Goal: Task Accomplishment & Management: Manage account settings

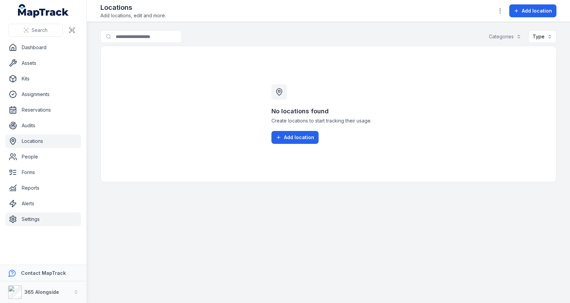
click at [55, 214] on link "Settings" at bounding box center [43, 219] width 76 height 14
click at [186, 119] on div "No locations found Create locations to start tracking their usage. Add location" at bounding box center [328, 114] width 456 height 136
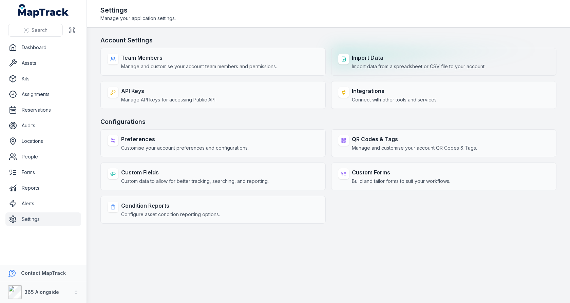
click at [403, 71] on div "Import Data Import data from a spreadsheet or CSV file to your account." at bounding box center [443, 62] width 225 height 28
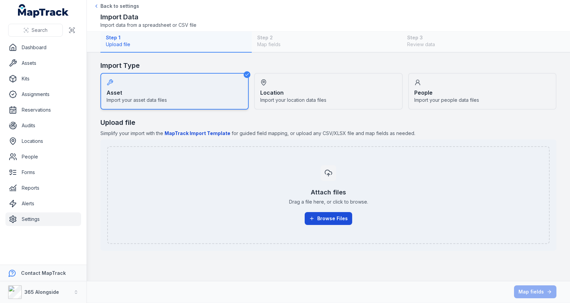
click at [326, 214] on button "Browse Files" at bounding box center [327, 218] width 47 height 13
click at [316, 214] on button "Browse Files" at bounding box center [327, 218] width 47 height 13
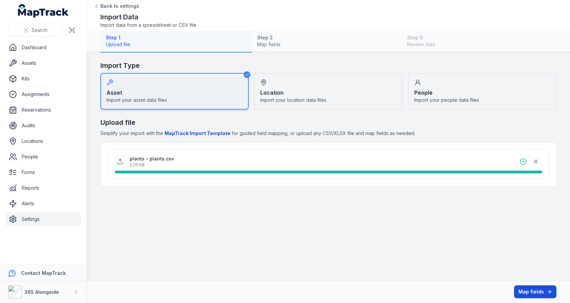
click at [520, 289] on button "Map fields" at bounding box center [535, 291] width 42 height 13
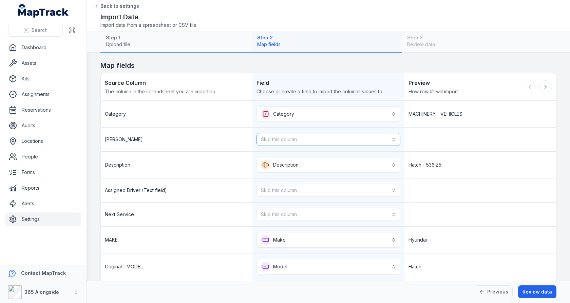
click at [336, 133] on button "Skip this column" at bounding box center [327, 139] width 143 height 13
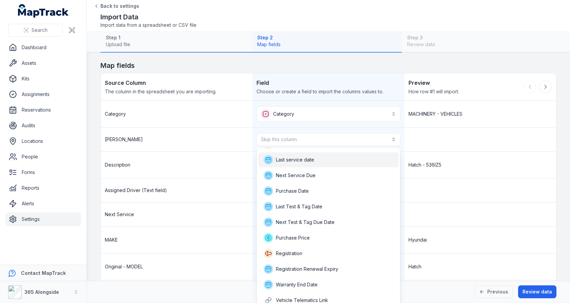
scroll to position [31, 0]
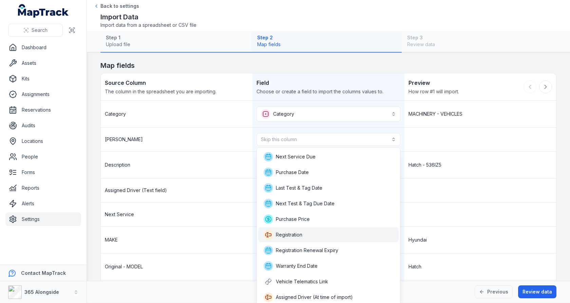
click at [312, 230] on div "Registration" at bounding box center [328, 234] width 130 height 9
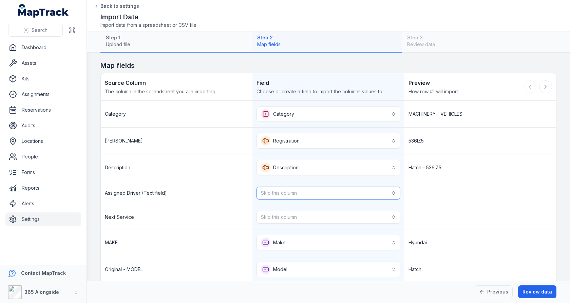
click at [330, 195] on button "Skip this column" at bounding box center [327, 192] width 143 height 13
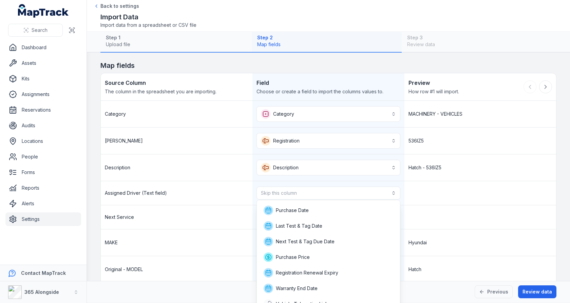
scroll to position [68, 0]
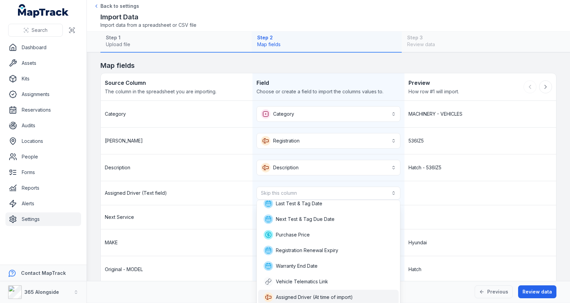
click at [319, 298] on body "**********" at bounding box center [285, 151] width 570 height 303
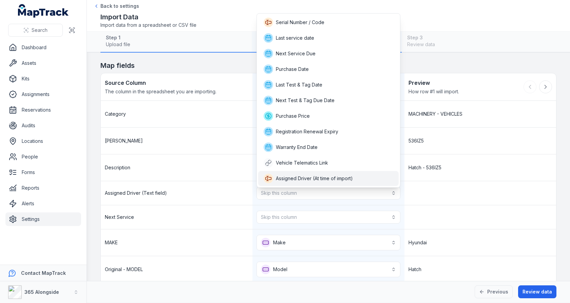
click at [335, 178] on span "Assigned Driver (At time of import)" at bounding box center [314, 178] width 77 height 7
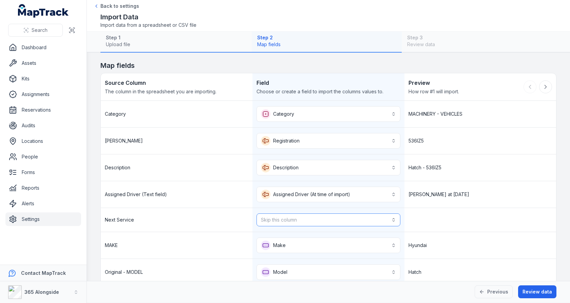
click at [322, 216] on button "Skip this column" at bounding box center [327, 219] width 143 height 13
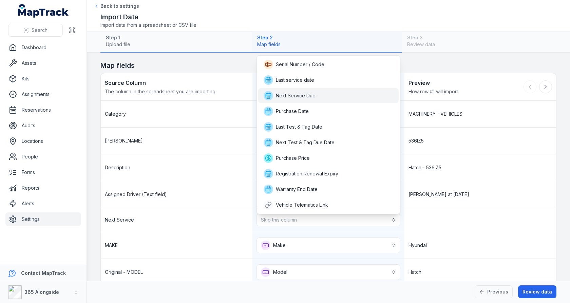
click at [330, 98] on div "Next Service Due" at bounding box center [328, 95] width 130 height 9
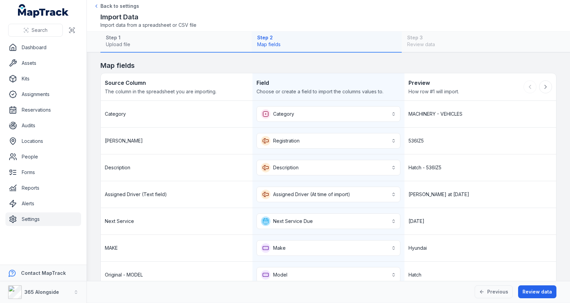
click at [450, 181] on div "Tim Bennetts at 21/05/2024" at bounding box center [480, 194] width 152 height 26
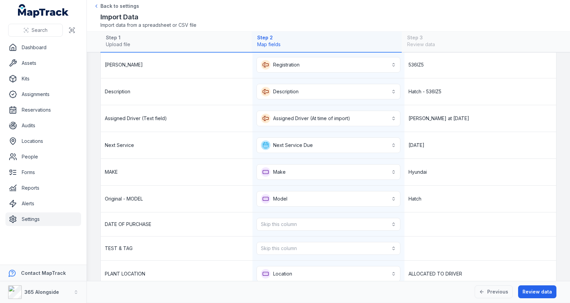
scroll to position [84, 0]
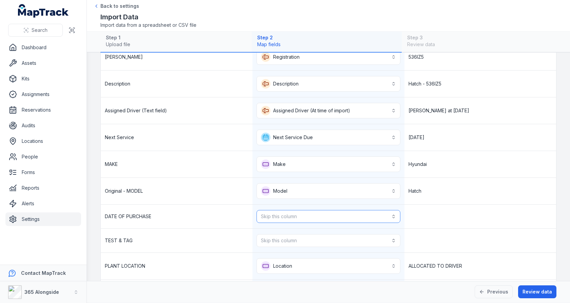
click at [366, 212] on button "Skip this column" at bounding box center [327, 216] width 143 height 13
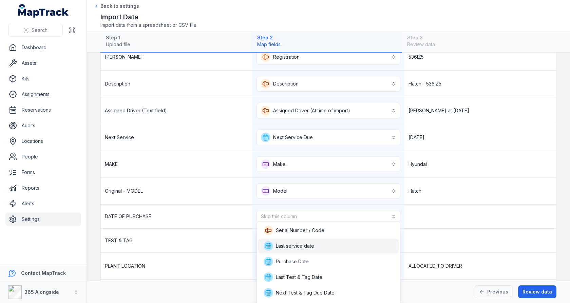
scroll to position [17, 0]
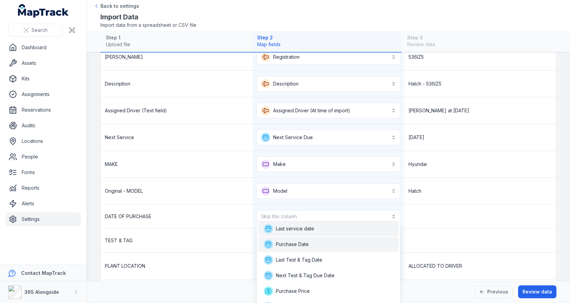
click at [347, 241] on div "Purchase Date" at bounding box center [328, 243] width 130 height 9
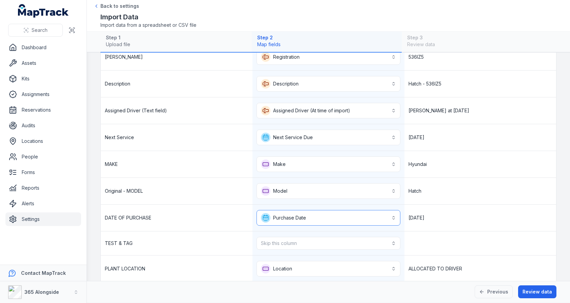
scroll to position [146, 0]
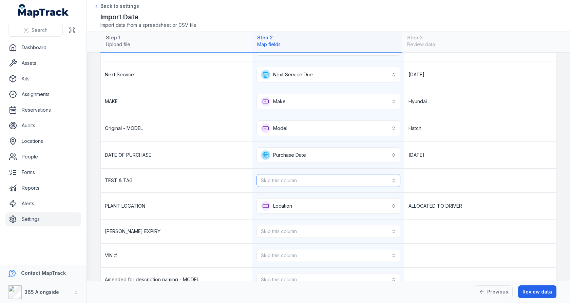
click at [338, 180] on button "Skip this column" at bounding box center [327, 180] width 143 height 13
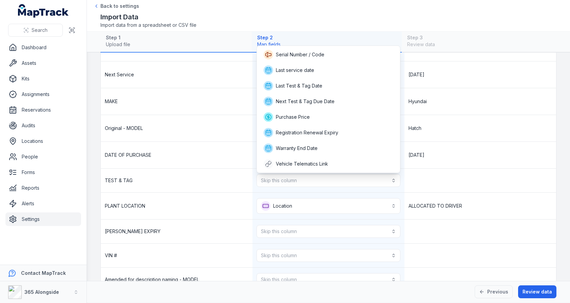
click at [423, 154] on div "**********" at bounding box center [328, 122] width 455 height 337
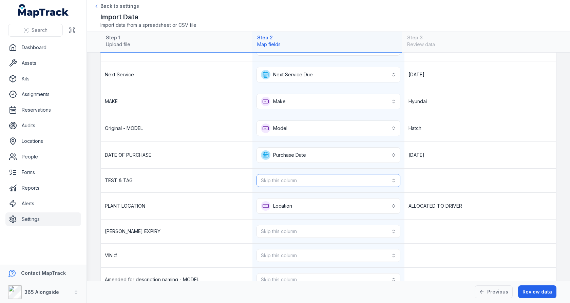
scroll to position [159, 0]
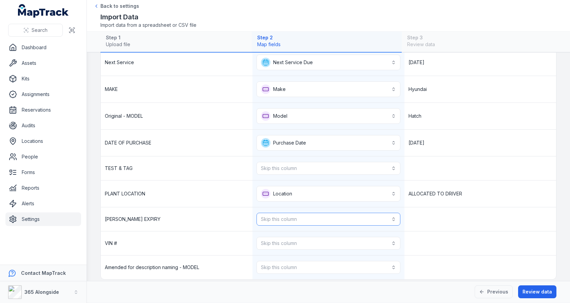
click at [327, 217] on button "Skip this column" at bounding box center [327, 219] width 143 height 13
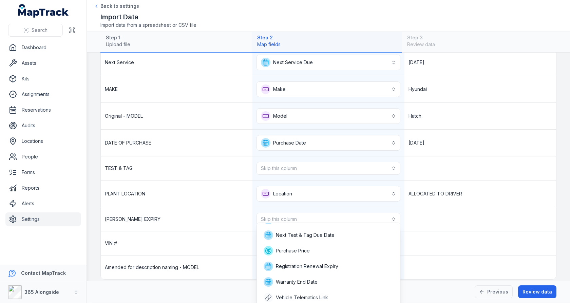
scroll to position [44, 0]
click at [322, 271] on div "Registration Renewal Expiry" at bounding box center [328, 265] width 140 height 15
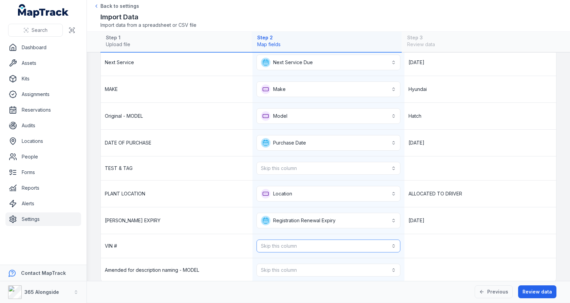
click at [348, 239] on button "Skip this column" at bounding box center [327, 245] width 143 height 13
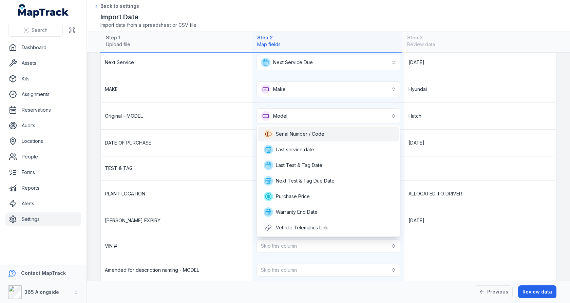
click at [344, 138] on div "Serial Number / Code" at bounding box center [328, 133] width 140 height 15
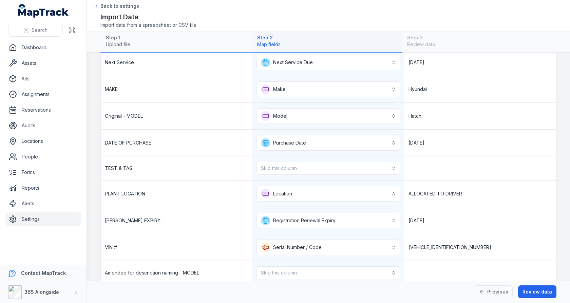
click at [417, 242] on div "KMHD251EMDU102688" at bounding box center [480, 247] width 152 height 26
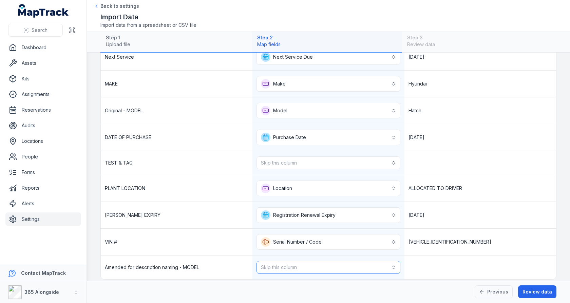
click at [368, 264] on button "Skip this column" at bounding box center [327, 267] width 143 height 13
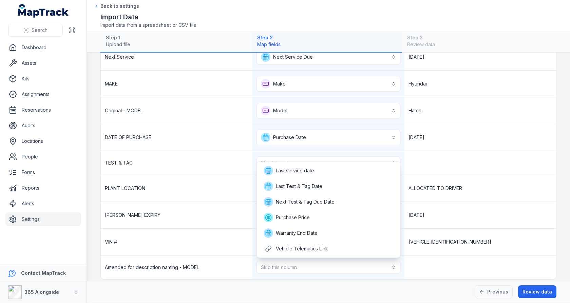
click at [436, 242] on div "**********" at bounding box center [328, 108] width 455 height 342
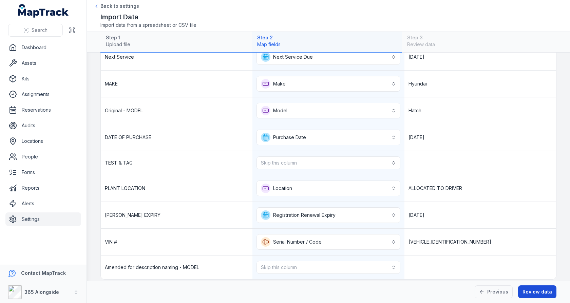
click at [532, 292] on button "Review data" at bounding box center [537, 291] width 38 height 13
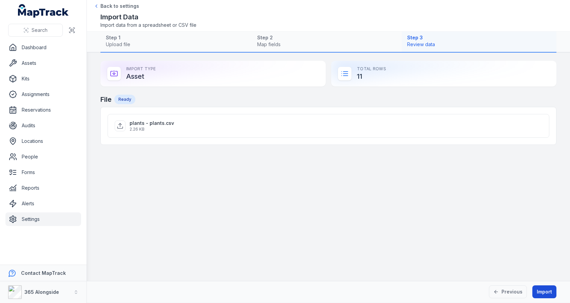
click at [538, 293] on button "Import" at bounding box center [544, 291] width 24 height 13
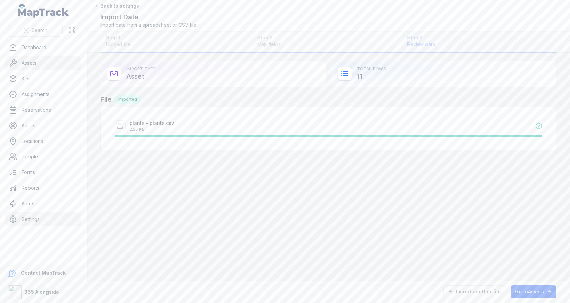
click at [40, 67] on link "Assets" at bounding box center [43, 63] width 76 height 14
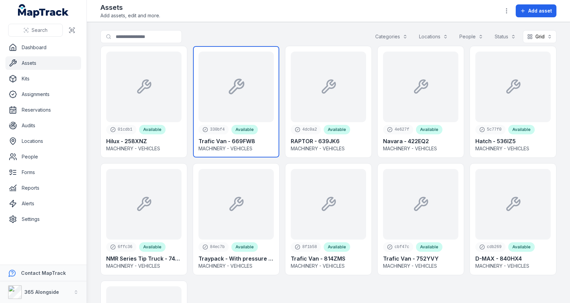
click at [262, 103] on link at bounding box center [236, 101] width 86 height 111
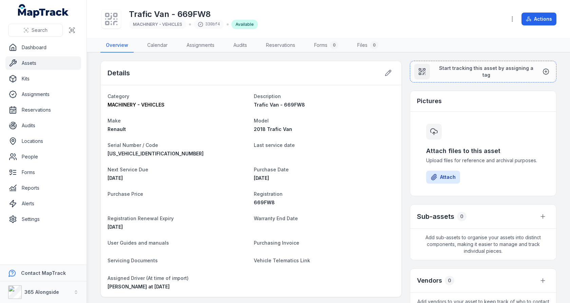
click at [51, 61] on link "Assets" at bounding box center [43, 63] width 76 height 14
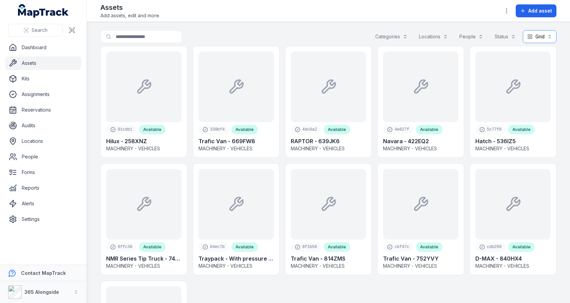
click at [538, 40] on button "Grid ****" at bounding box center [539, 36] width 34 height 13
click at [535, 48] on div "Table" at bounding box center [535, 53] width 39 height 12
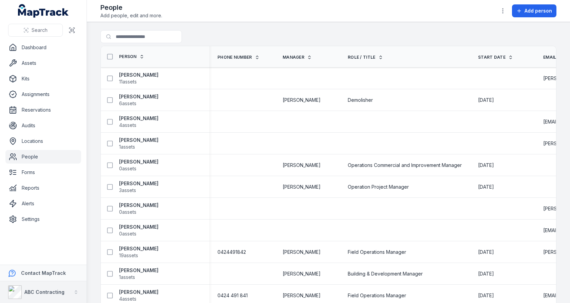
scroll to position [11, 0]
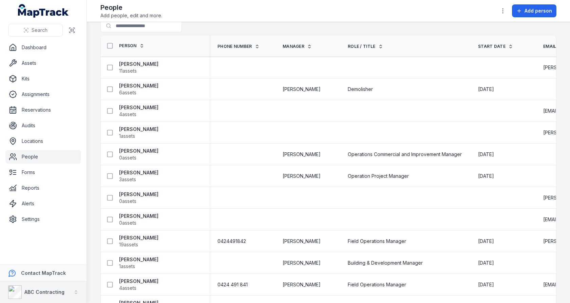
click at [50, 291] on strong "ABC Contracting" at bounding box center [44, 292] width 40 height 6
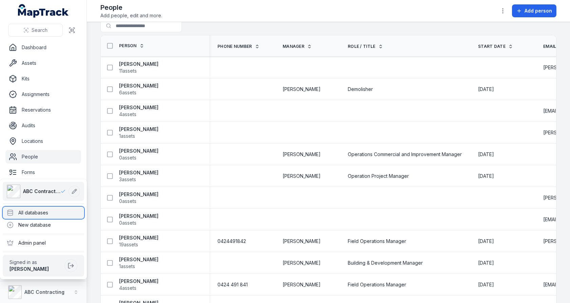
click at [65, 210] on div "All databases" at bounding box center [43, 212] width 81 height 12
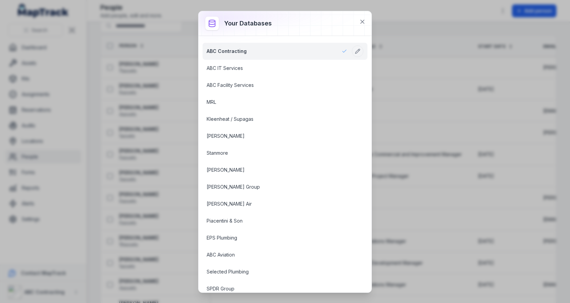
scroll to position [822, 0]
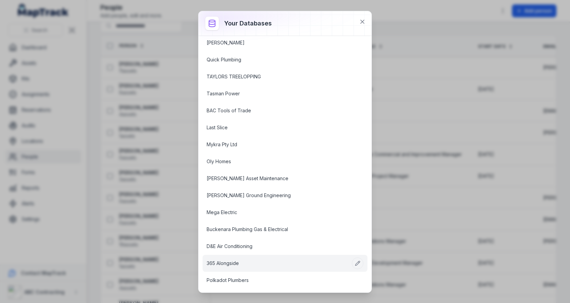
click at [238, 260] on link "365 Alongside" at bounding box center [276, 263] width 140 height 7
